Goal: Transaction & Acquisition: Purchase product/service

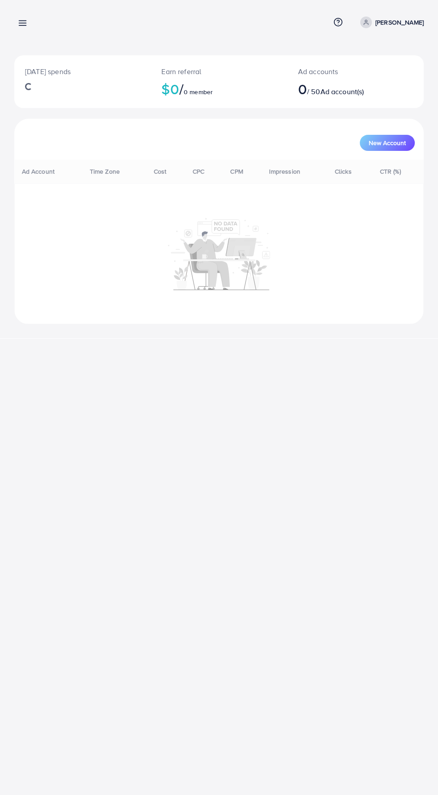
click at [23, 26] on icon at bounding box center [22, 22] width 9 height 9
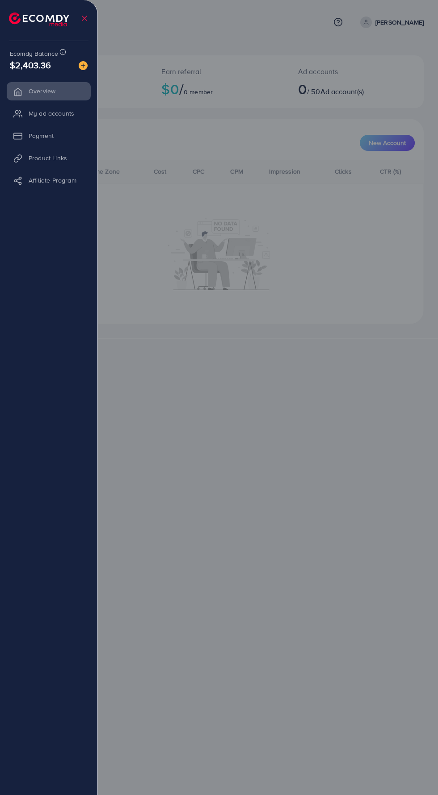
click at [23, 133] on li "Payment" at bounding box center [48, 136] width 97 height 18
click at [29, 134] on li "Payment" at bounding box center [48, 136] width 97 height 18
click at [27, 136] on li "Payment" at bounding box center [48, 136] width 97 height 18
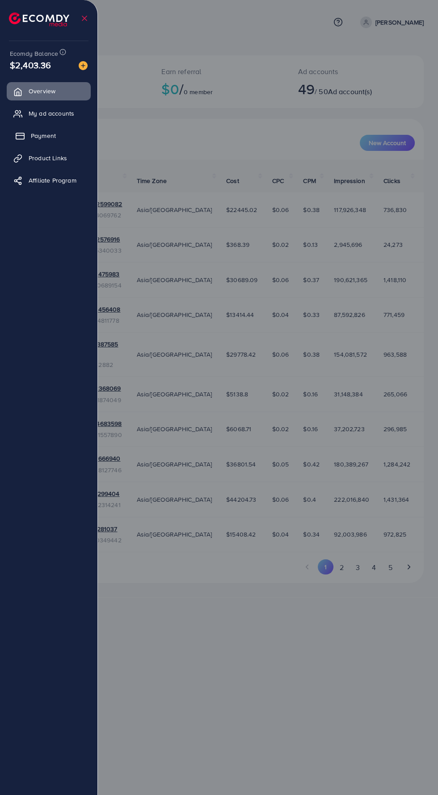
click at [17, 136] on line at bounding box center [20, 136] width 8 height 0
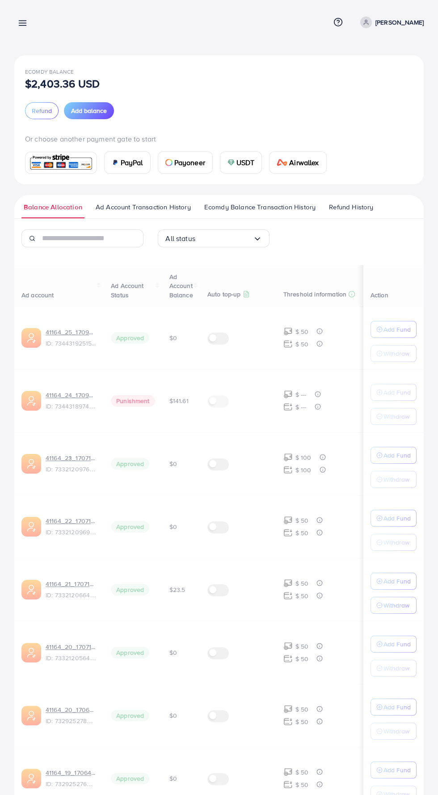
click at [20, 135] on div at bounding box center [219, 477] width 438 height 954
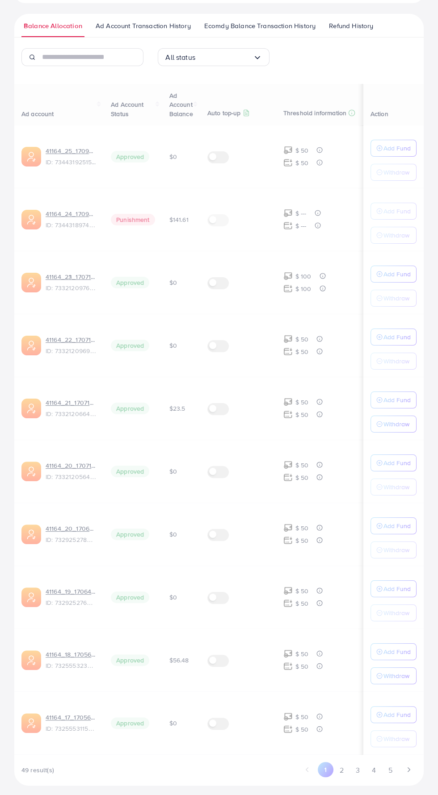
click at [392, 771] on div "Ad account Ad Account Status Ad Account Balance Auto top-up Threshold informati…" at bounding box center [218, 435] width 409 height 702
click at [392, 773] on div "Ad account Ad Account Status Ad Account Balance Auto top-up Threshold informati…" at bounding box center [218, 435] width 409 height 702
click at [392, 775] on div "Ad account Ad Account Status Ad Account Balance Auto top-up Threshold informati…" at bounding box center [218, 435] width 409 height 702
click at [387, 776] on div "Ad account Ad Account Status Ad Account Balance Auto top-up Threshold informati…" at bounding box center [218, 435] width 409 height 702
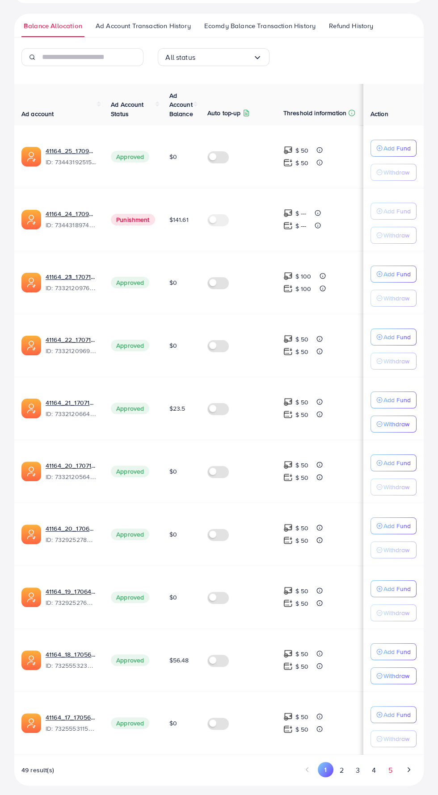
click at [389, 765] on button "5" at bounding box center [390, 770] width 16 height 17
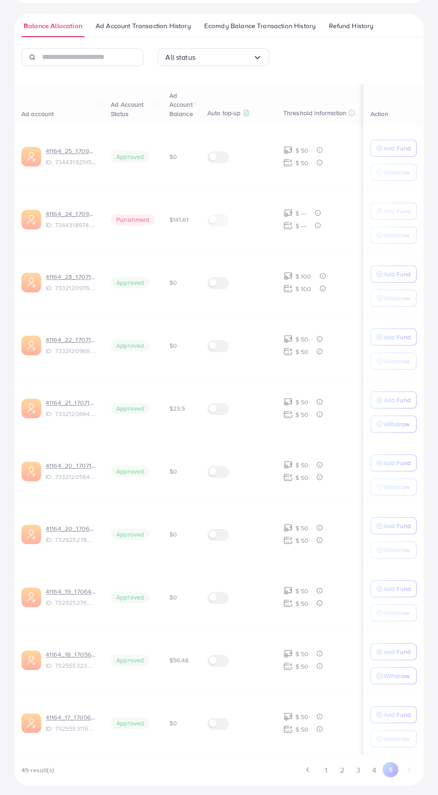
scroll to position [119, 0]
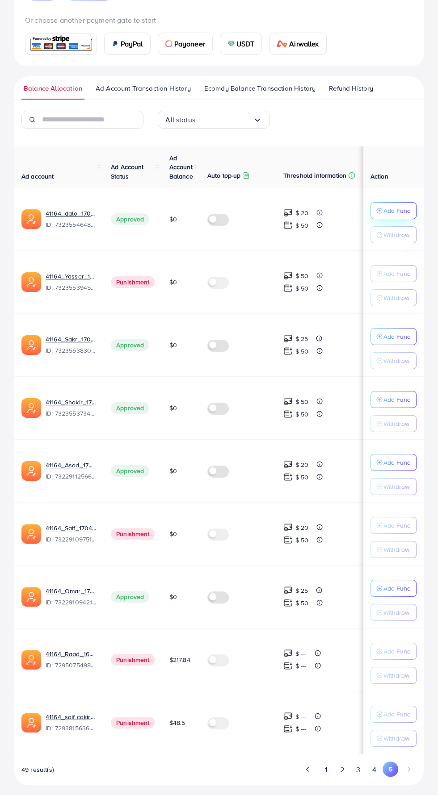
click at [389, 208] on p "Add Fund" at bounding box center [396, 210] width 27 height 11
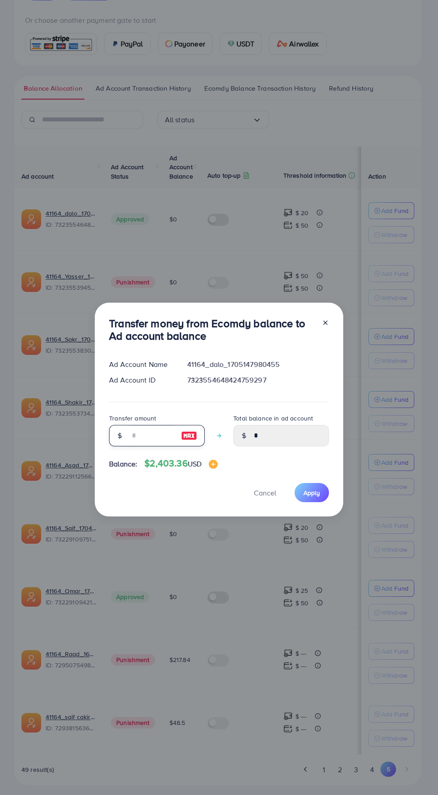
click at [142, 433] on input "number" at bounding box center [151, 435] width 45 height 21
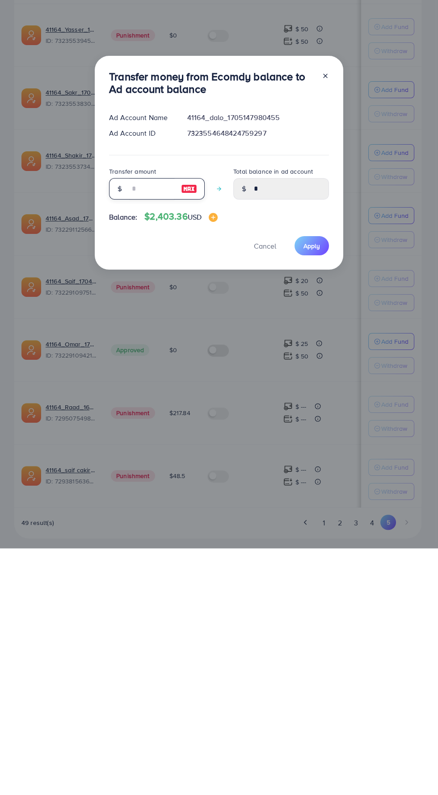
type input "*"
type input "****"
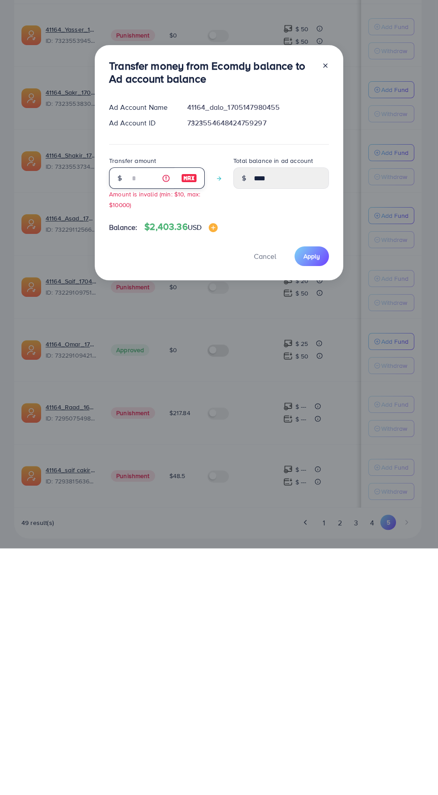
type input "**"
type input "*****"
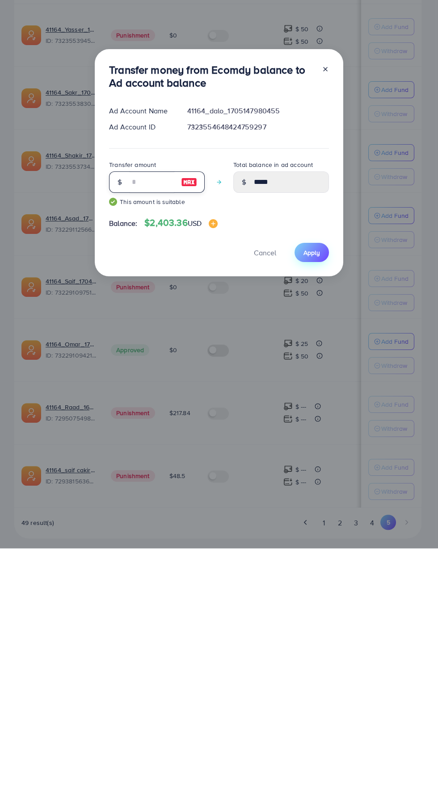
type input "**"
click at [313, 501] on span "Apply" at bounding box center [311, 499] width 17 height 9
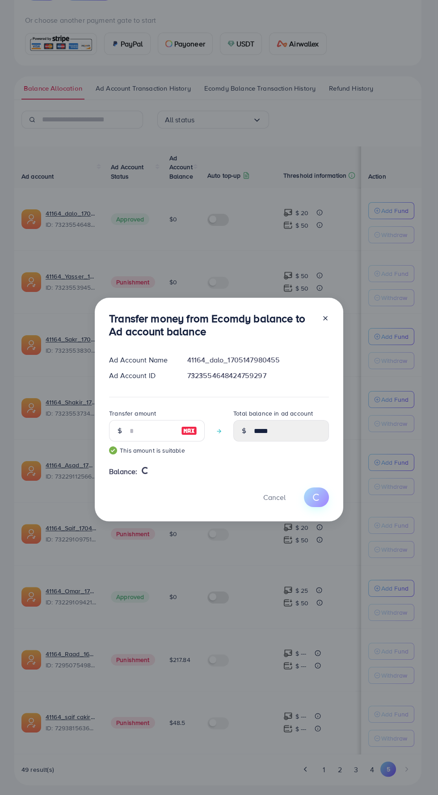
type input "*"
